Goal: Navigation & Orientation: Find specific page/section

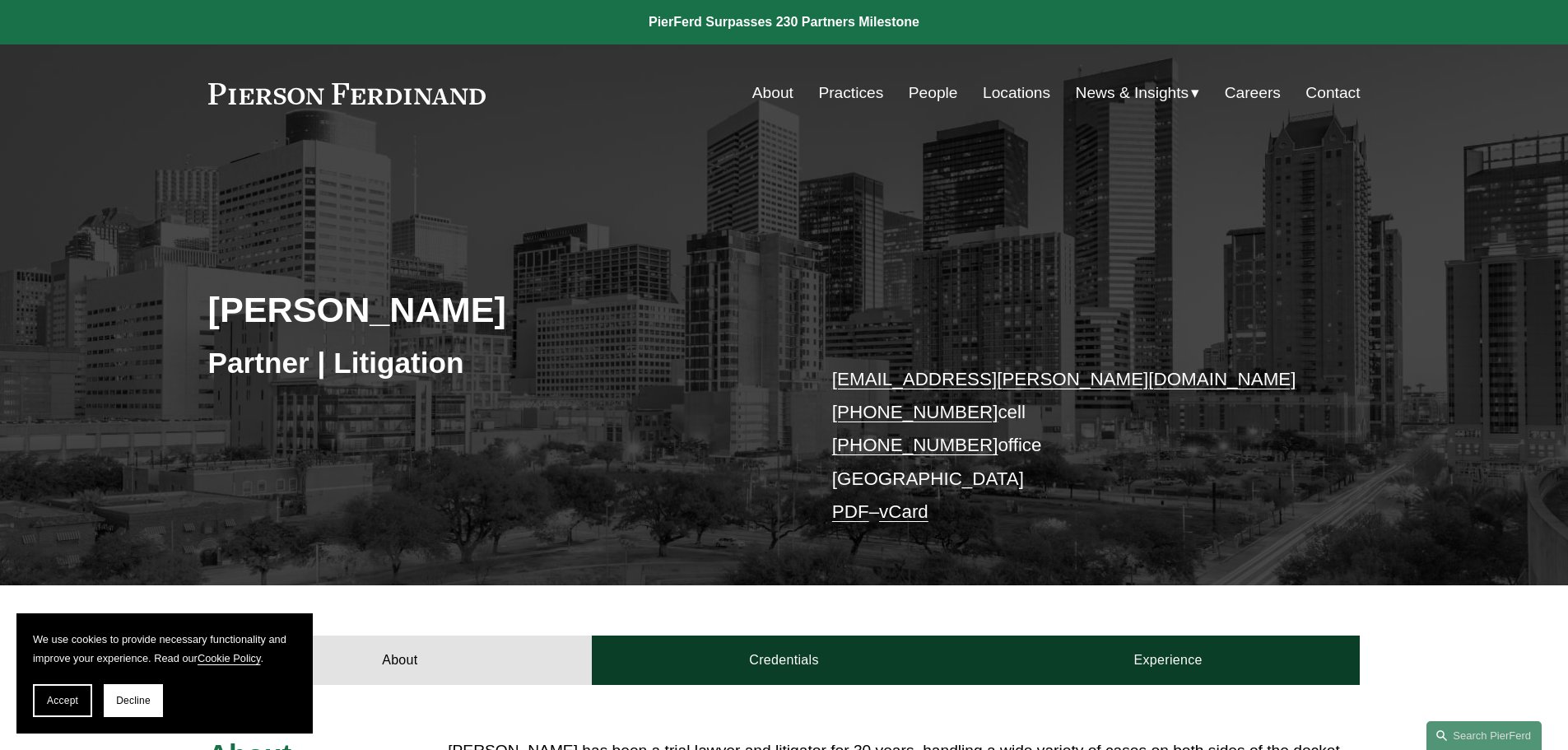
click at [937, 95] on link "People" at bounding box center [933, 93] width 49 height 32
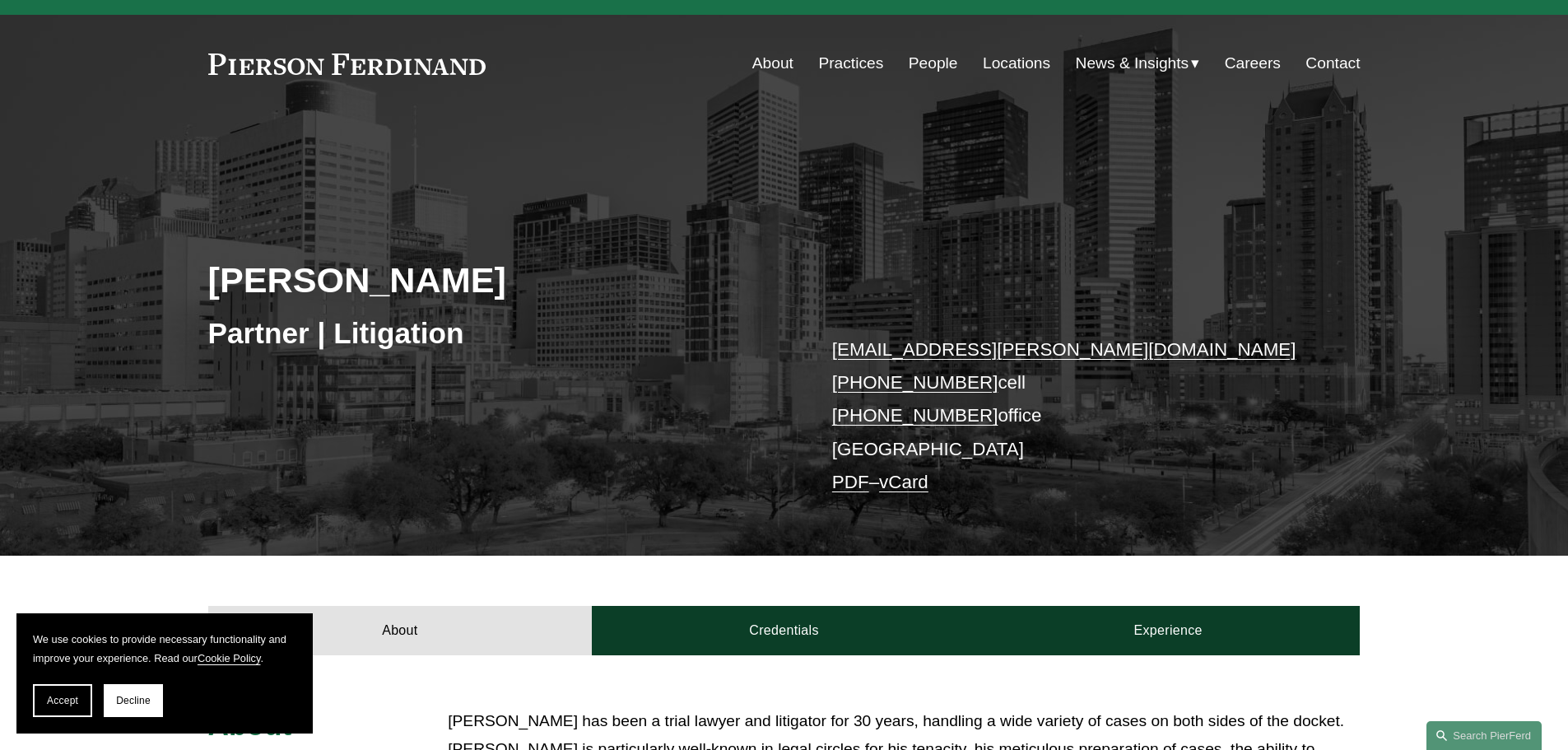
scroll to position [412, 0]
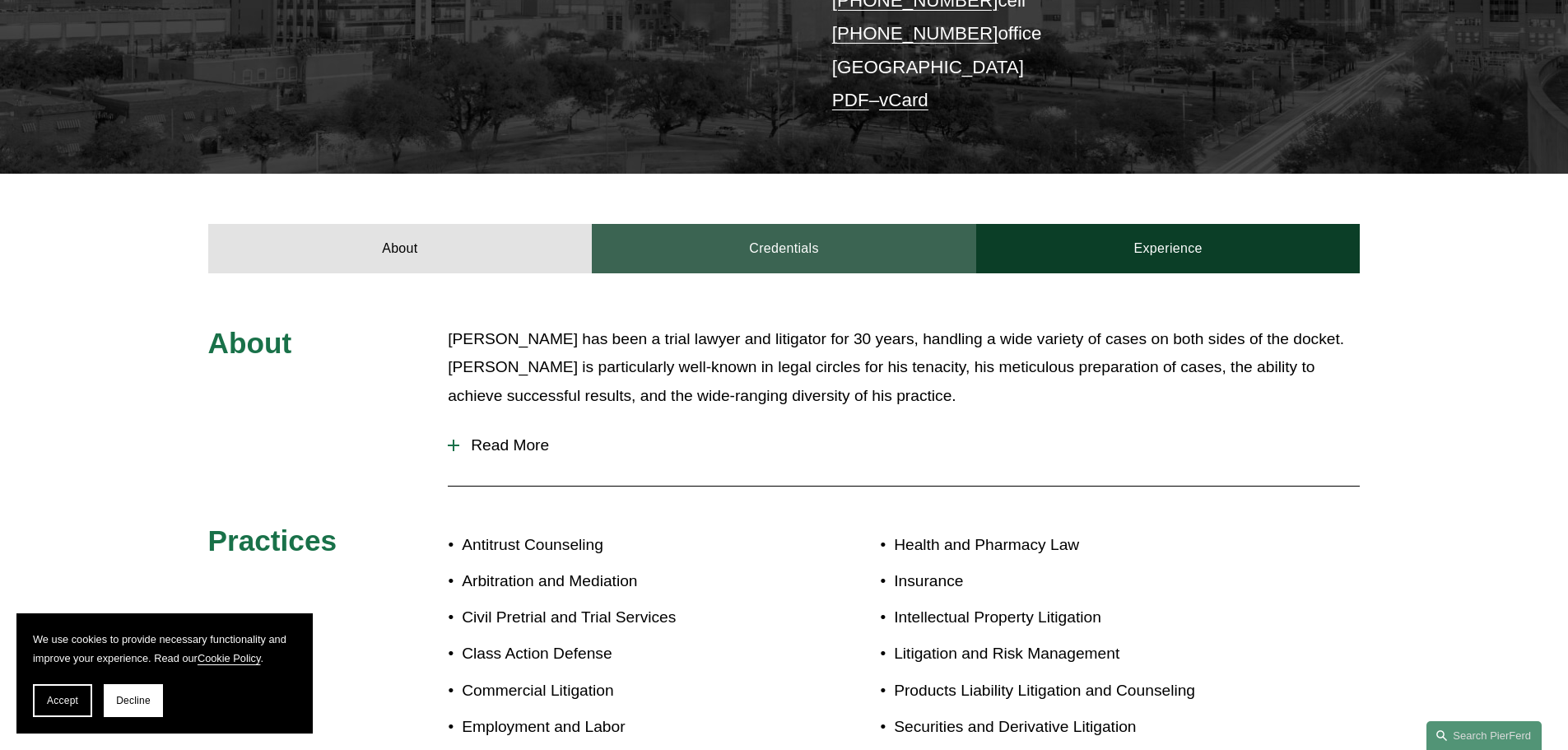
click at [826, 235] on link "Credentials" at bounding box center [783, 249] width 384 height 49
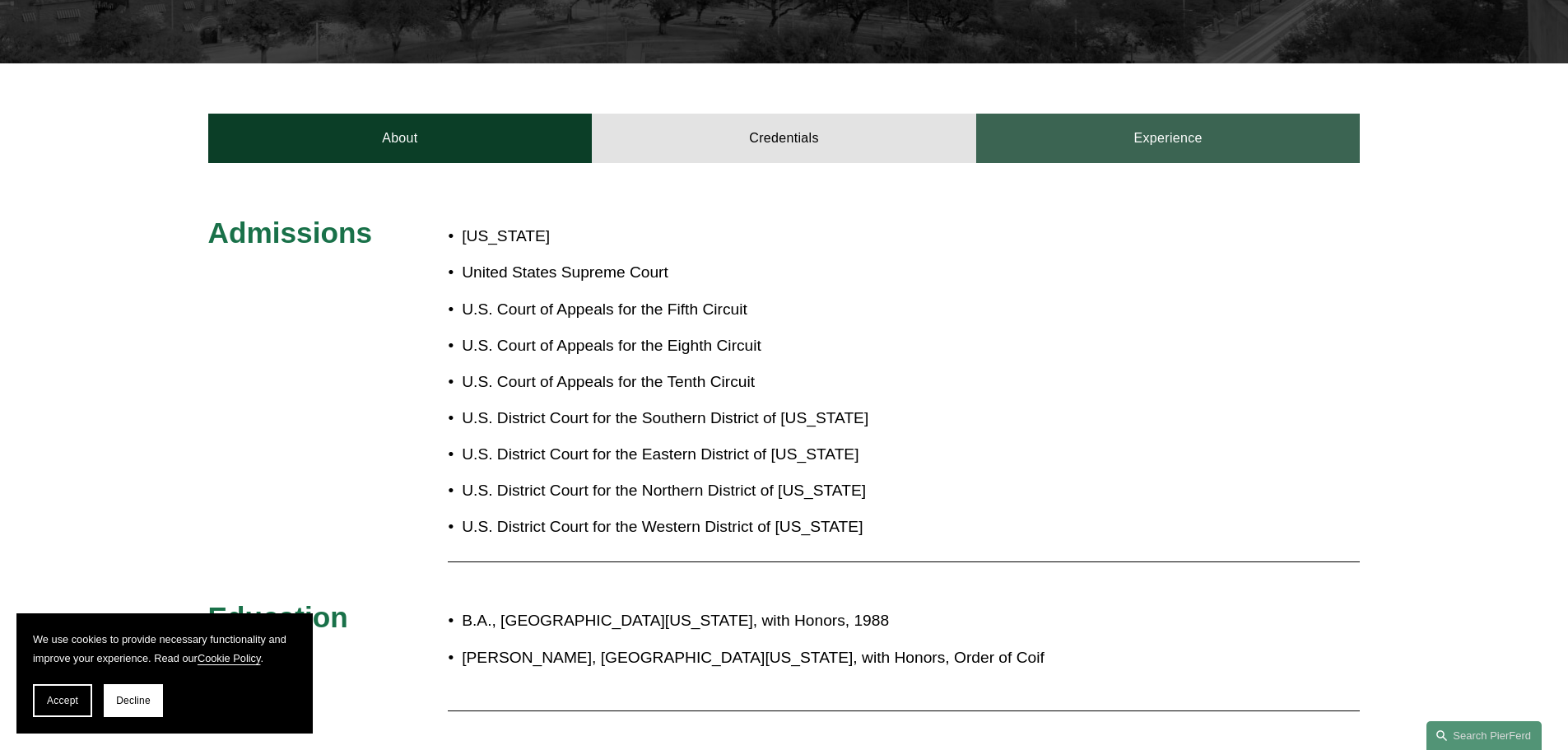
scroll to position [493, 0]
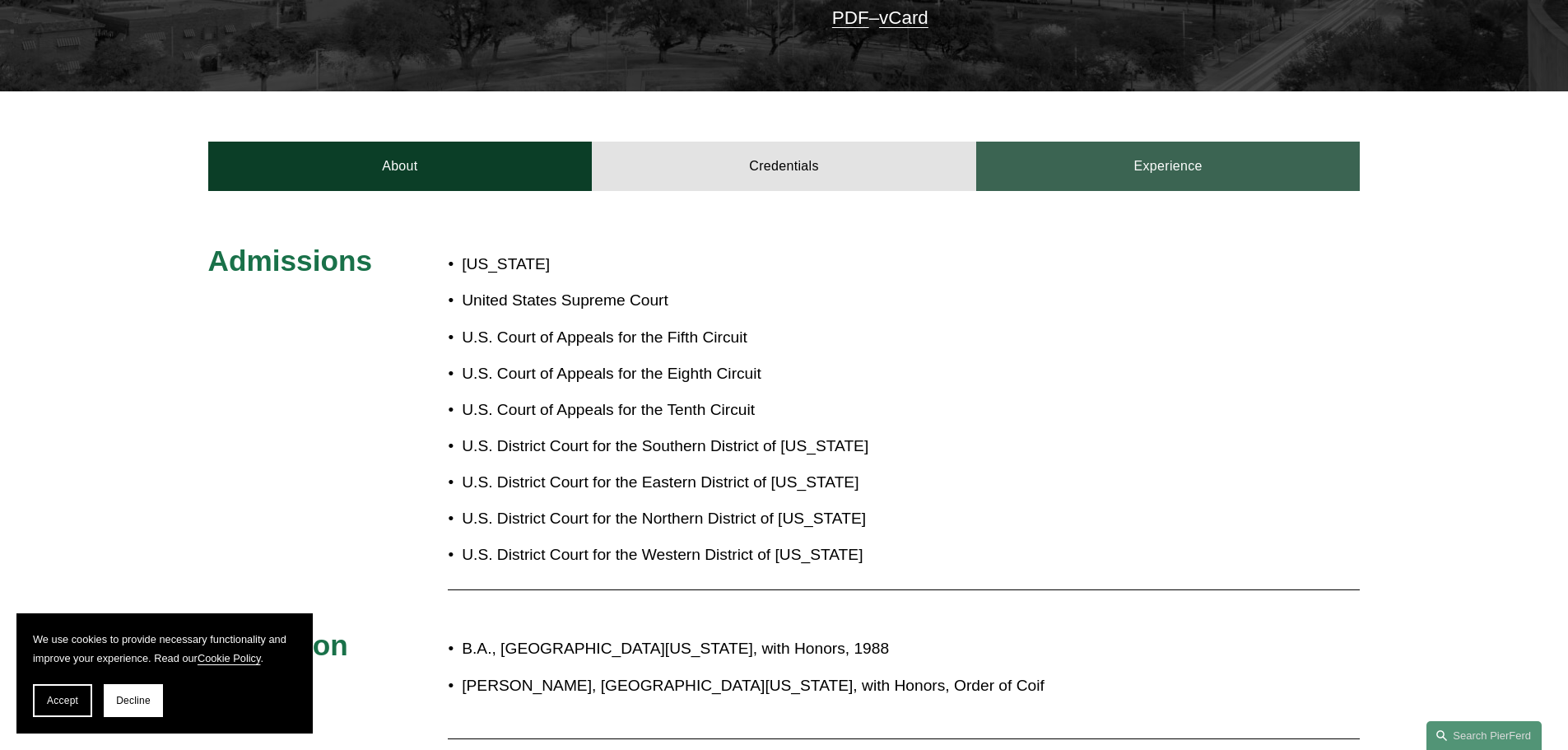
click at [1165, 171] on link "Experience" at bounding box center [1167, 166] width 384 height 49
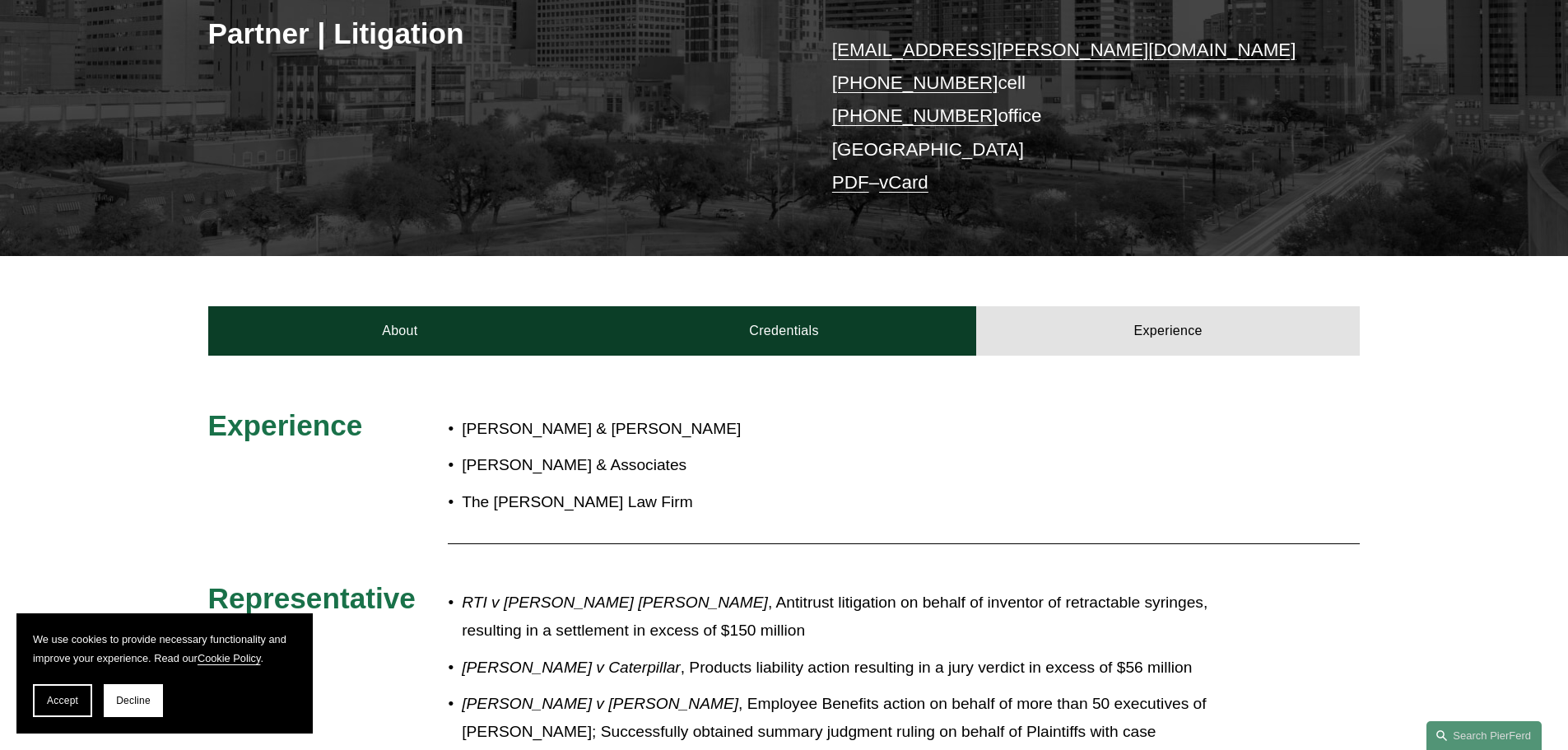
scroll to position [0, 0]
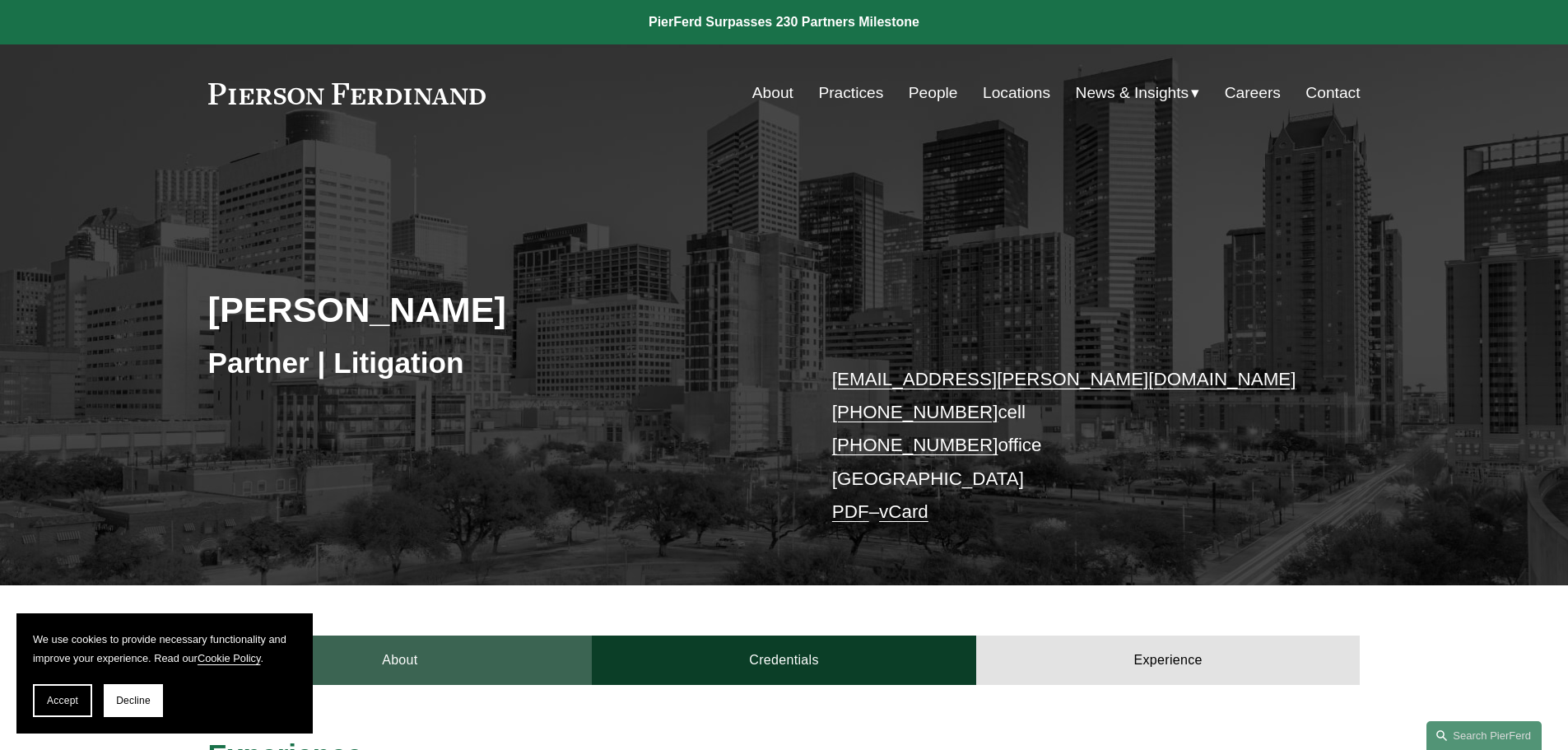
click at [432, 655] on link "About" at bounding box center [400, 661] width 384 height 49
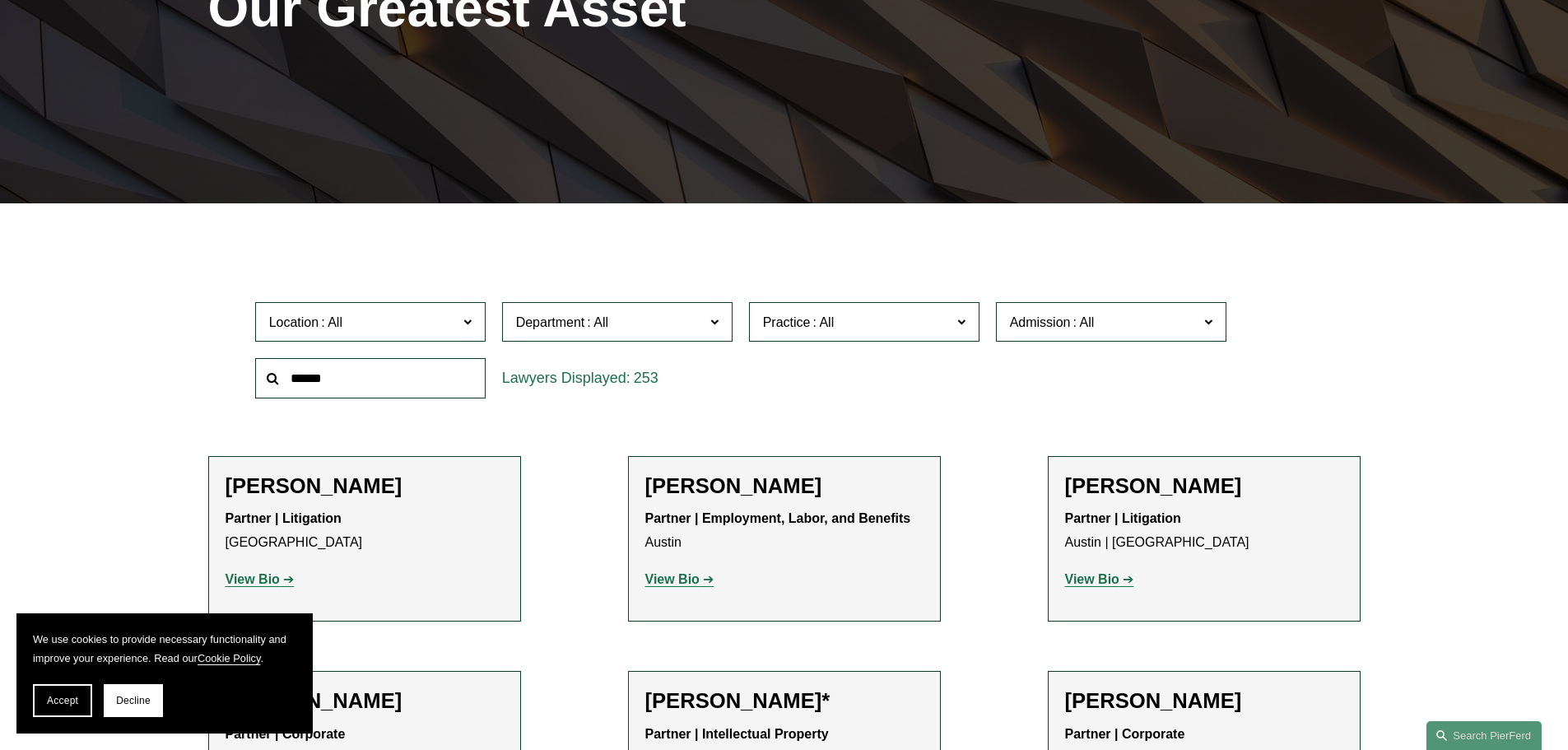
scroll to position [329, 0]
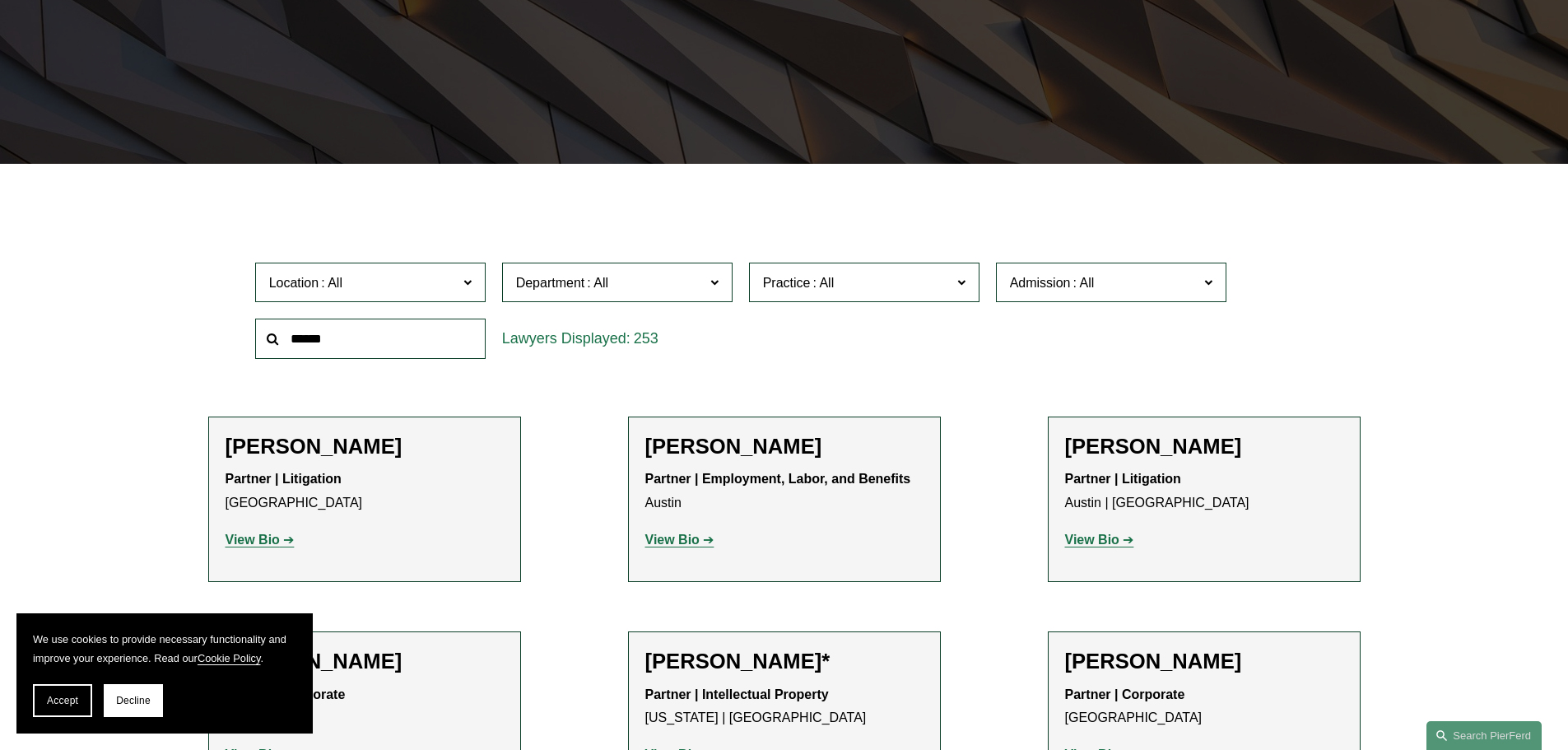
click at [366, 326] on input "text" at bounding box center [370, 338] width 230 height 40
type input "****"
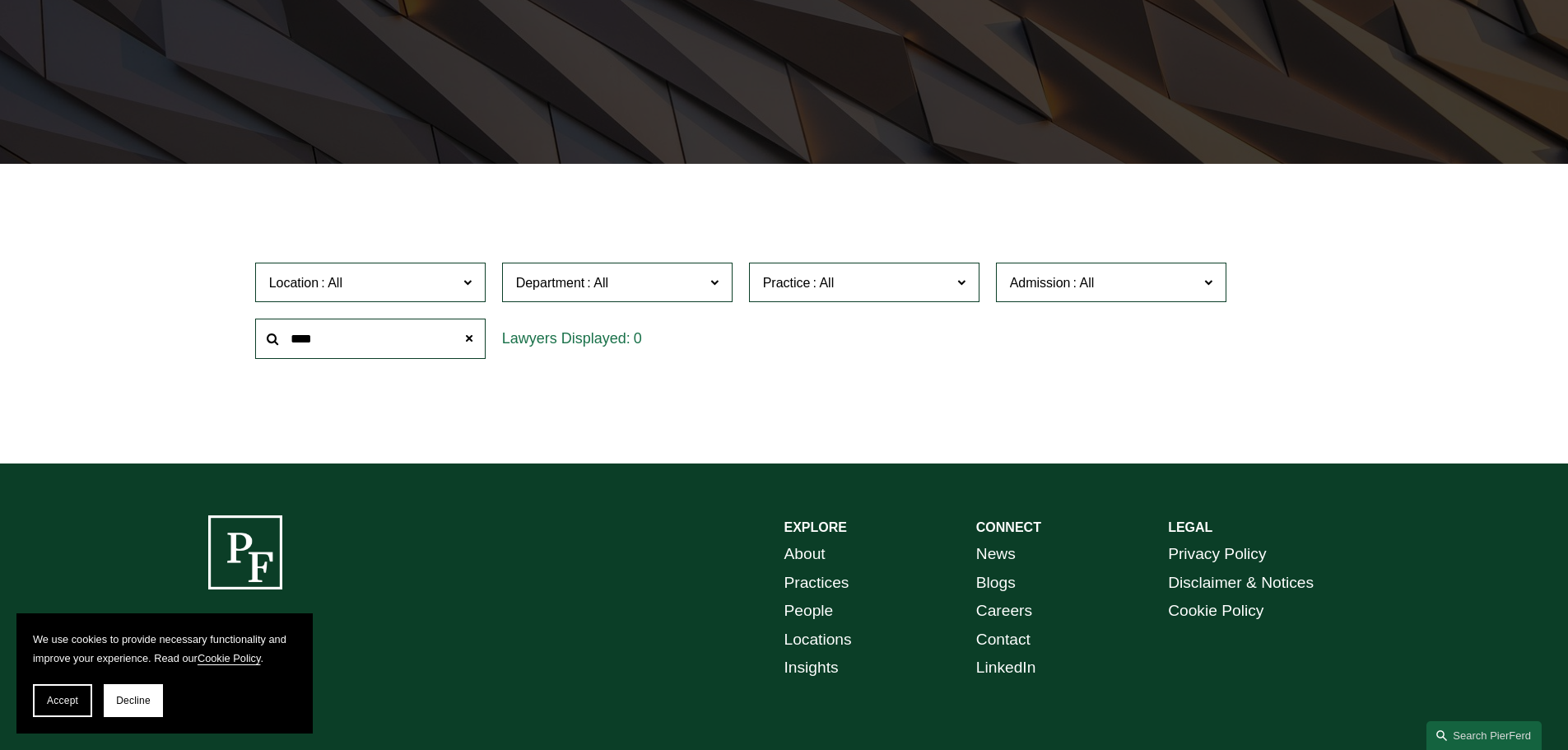
drag, startPoint x: 366, startPoint y: 326, endPoint x: 269, endPoint y: 324, distance: 97.0
click at [269, 324] on input "****" at bounding box center [370, 338] width 230 height 40
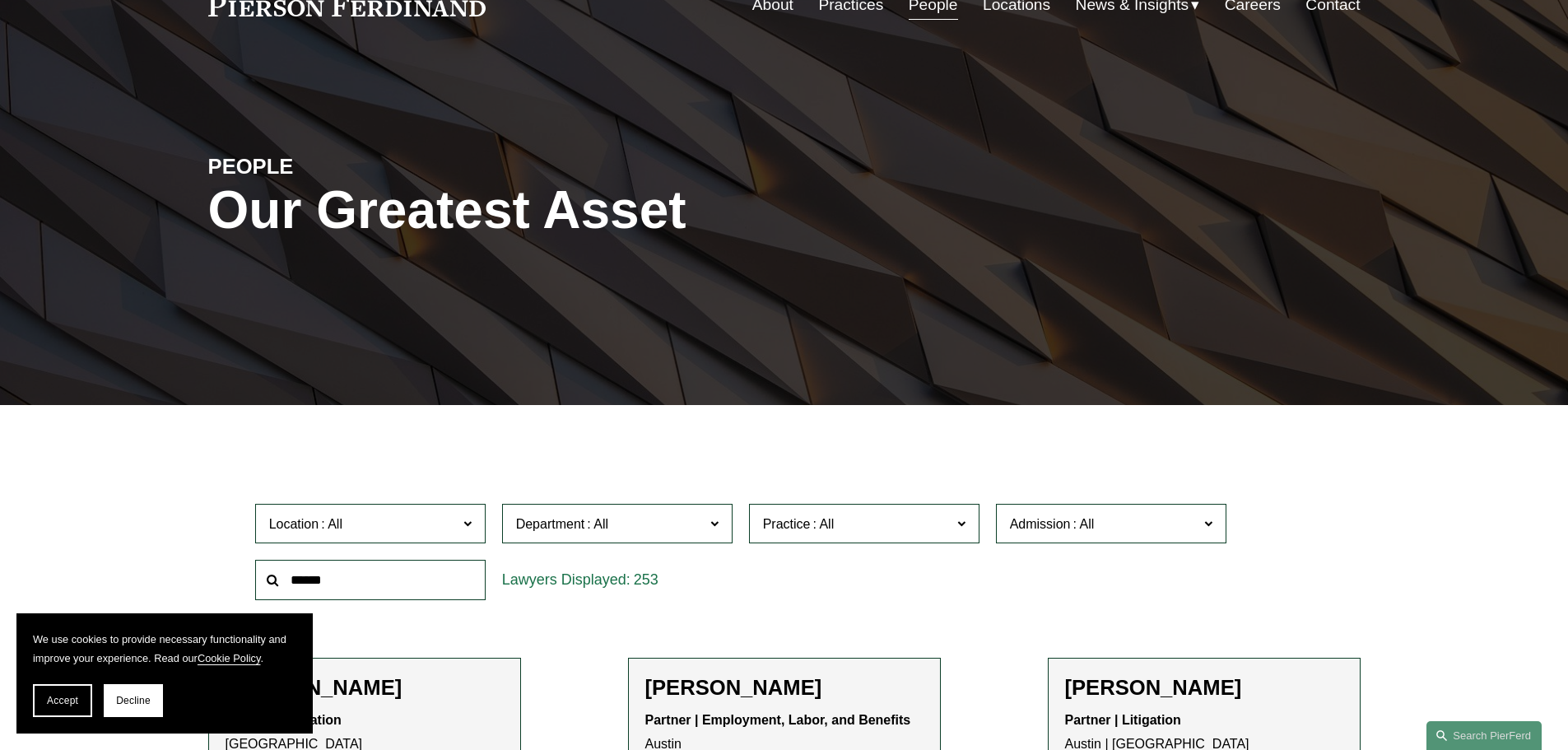
scroll to position [0, 0]
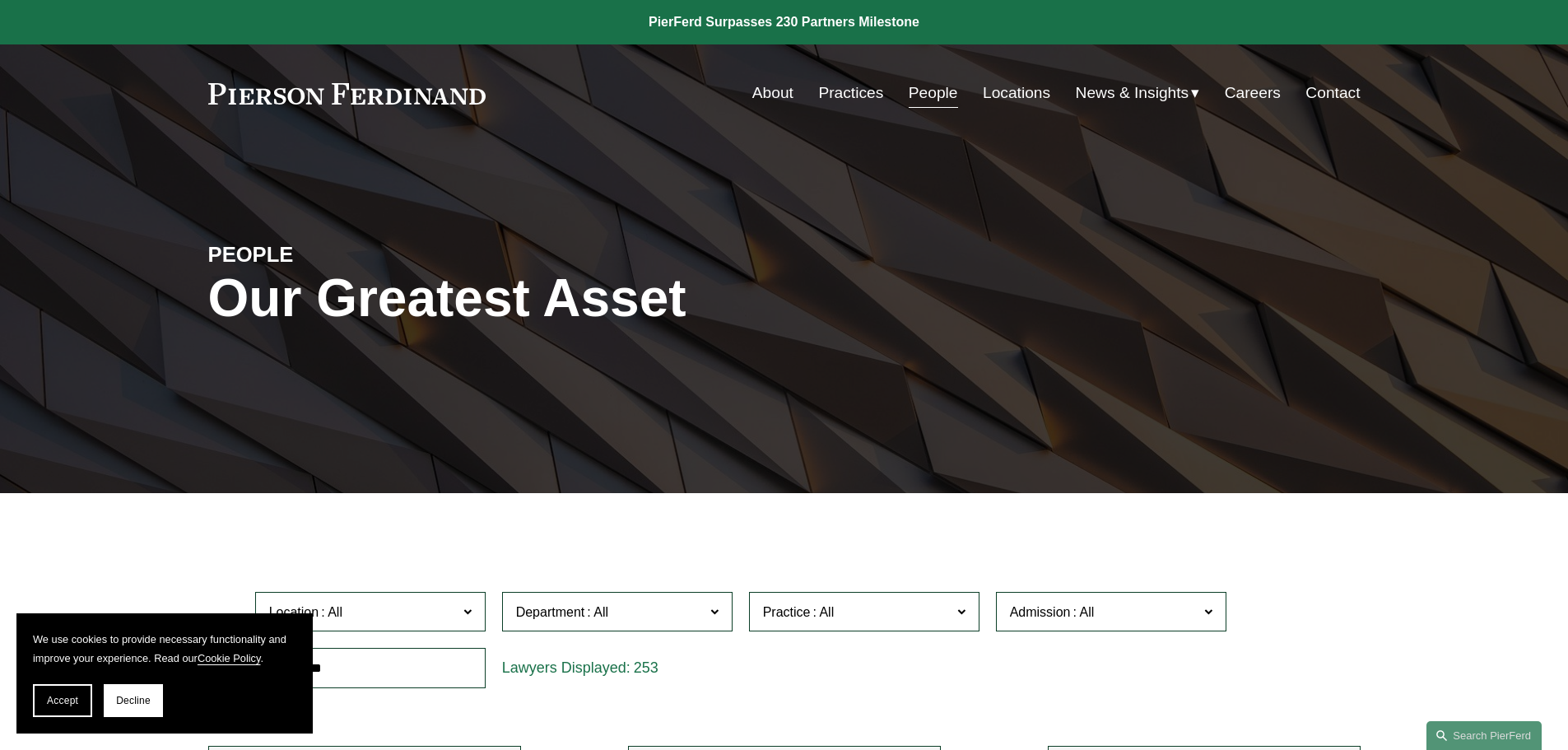
click at [776, 92] on link "About" at bounding box center [773, 93] width 41 height 32
